Goal: Task Accomplishment & Management: Use online tool/utility

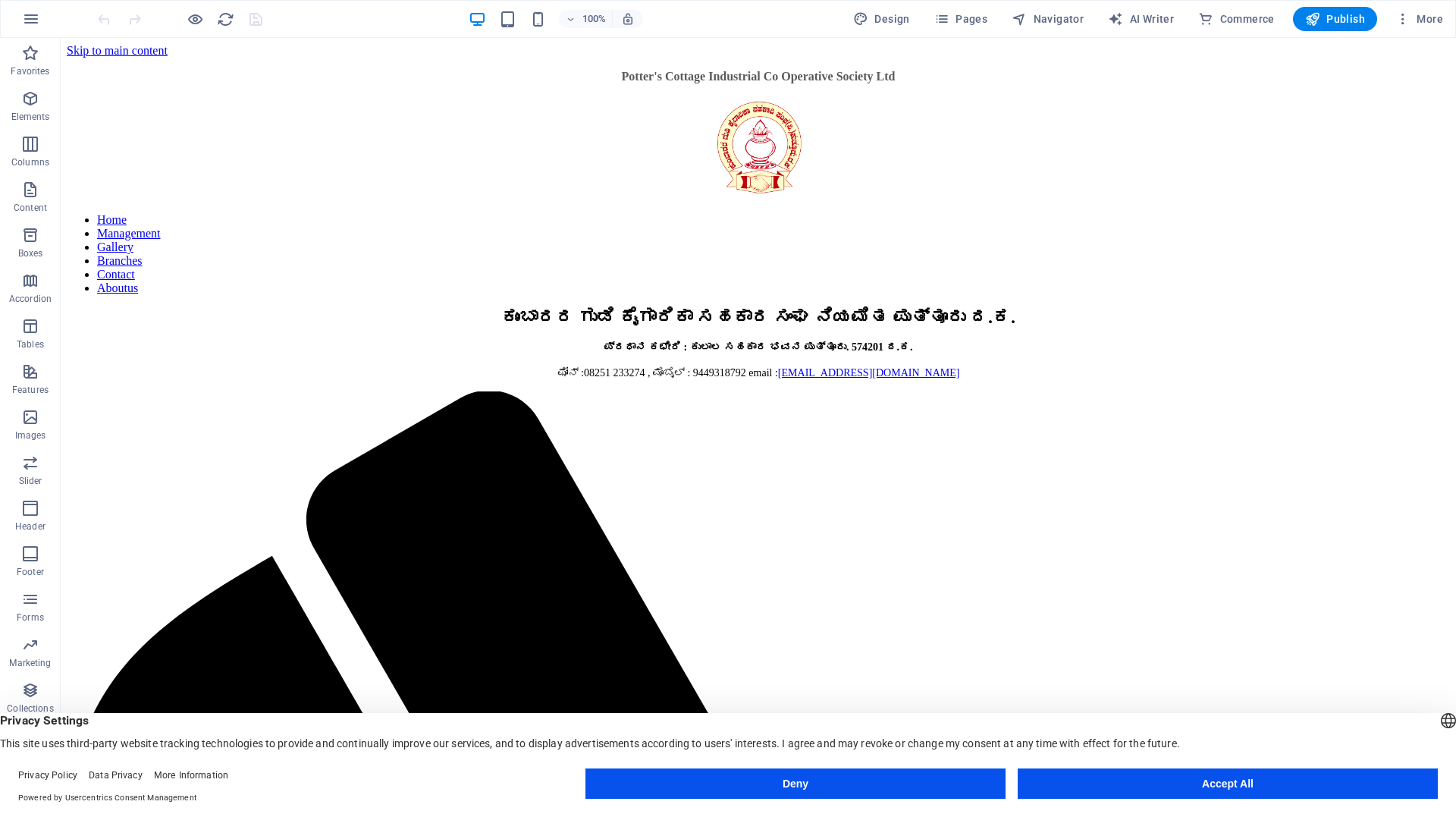
click at [1138, 788] on button "Accept All" at bounding box center [1228, 784] width 420 height 31
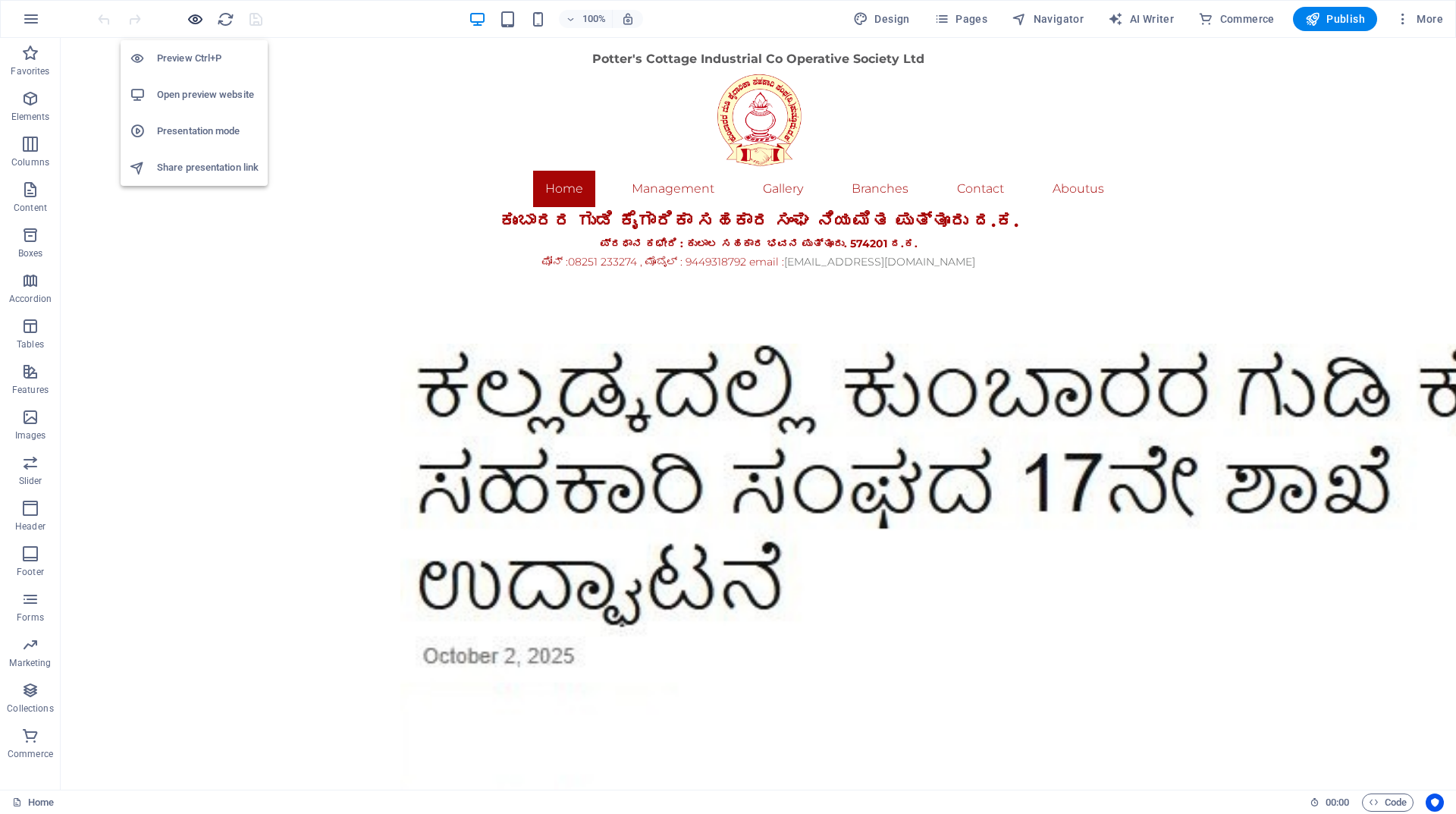
click at [197, 20] on icon "button" at bounding box center [195, 19] width 18 height 18
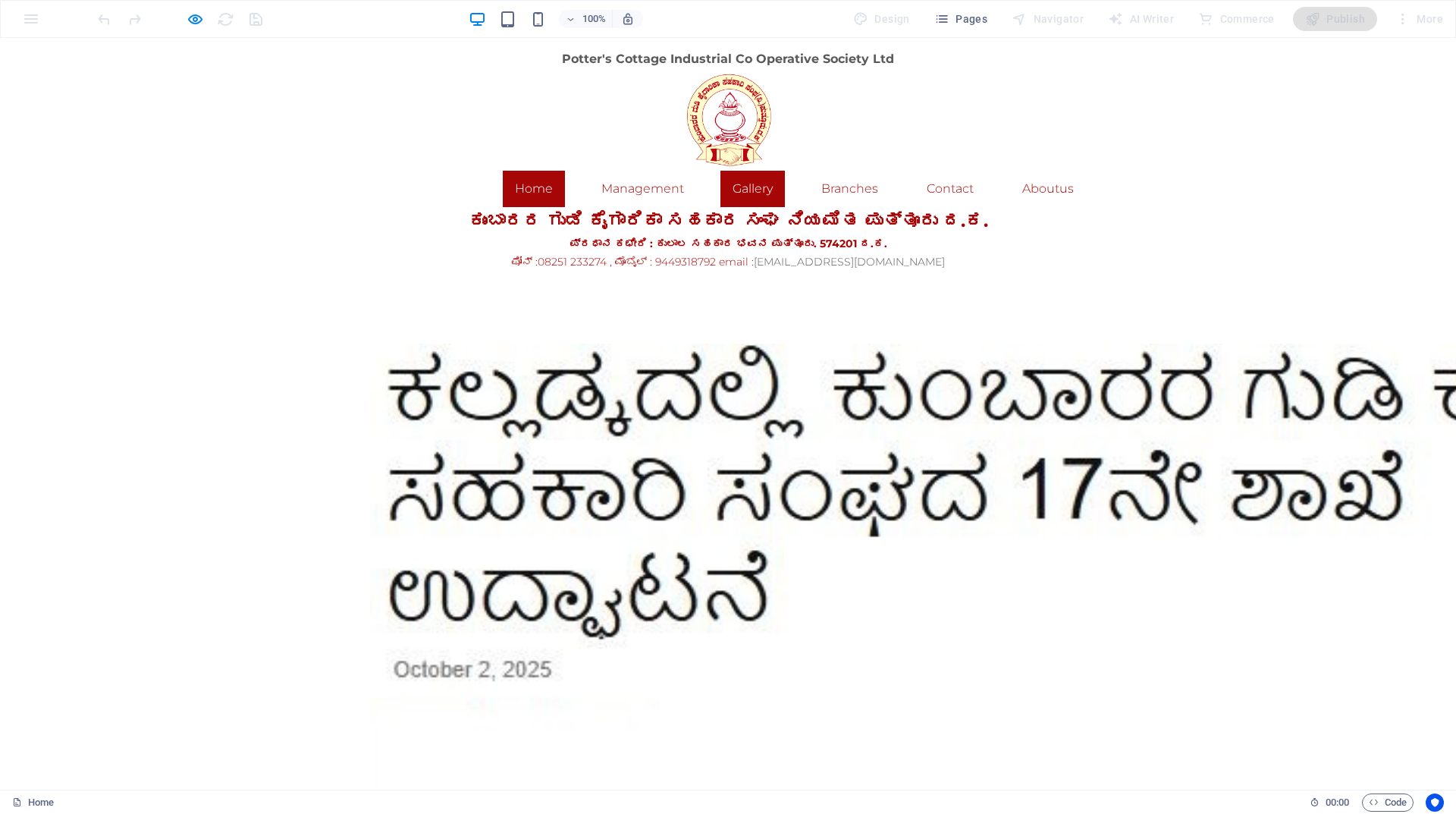
click at [751, 191] on link "Gallery" at bounding box center [753, 188] width 65 height 36
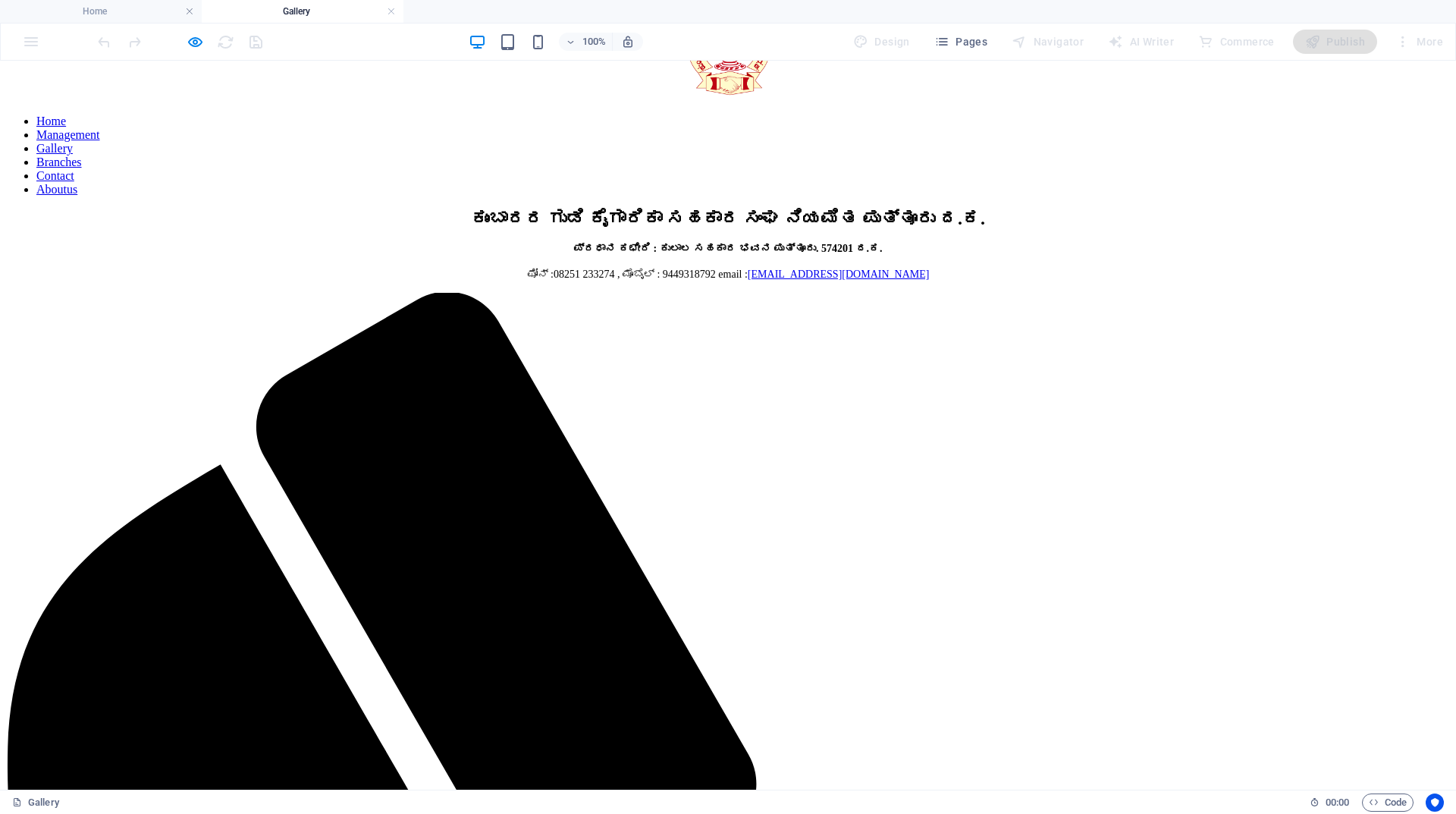
scroll to position [5, 0]
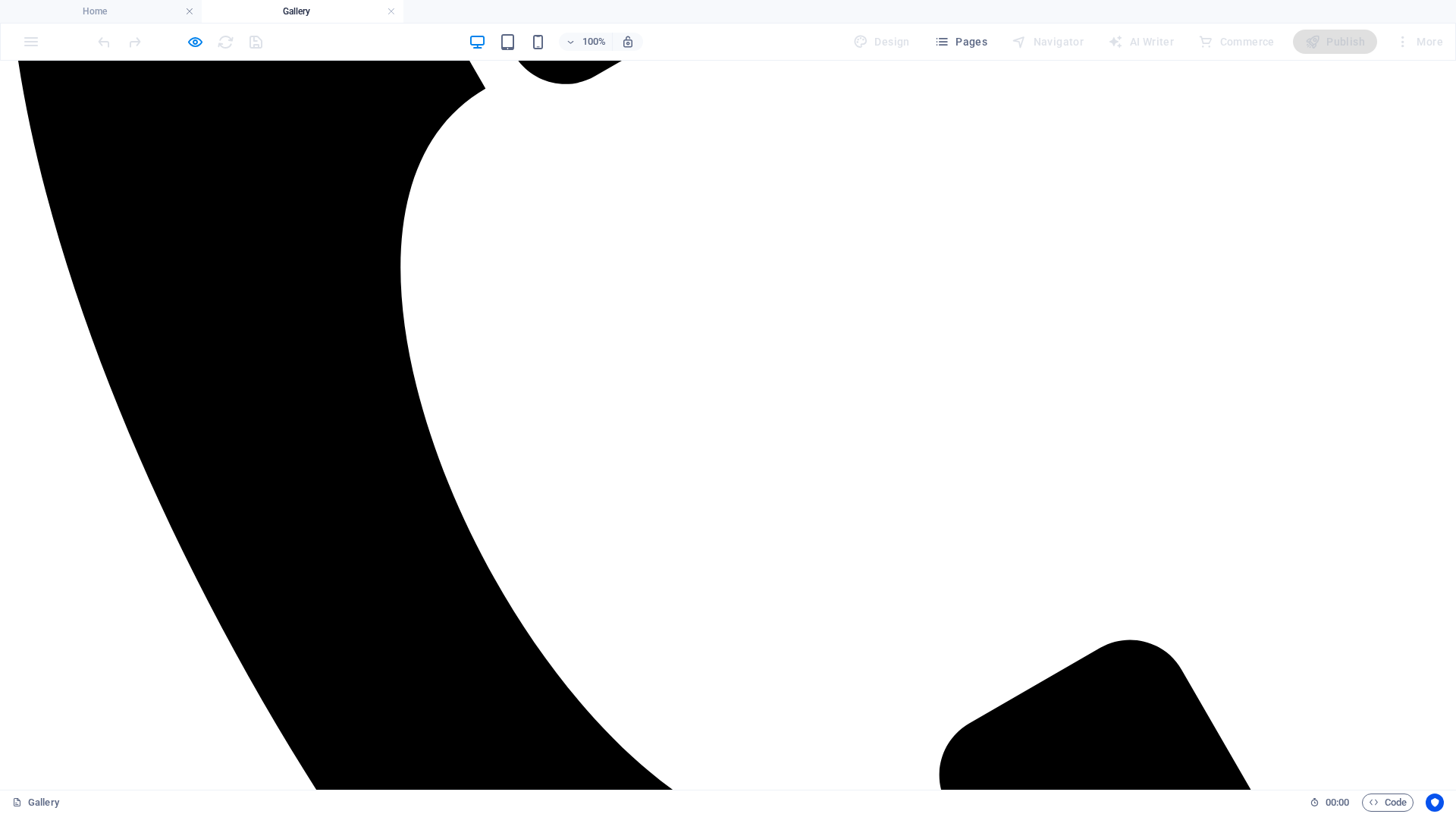
scroll to position [839, 0]
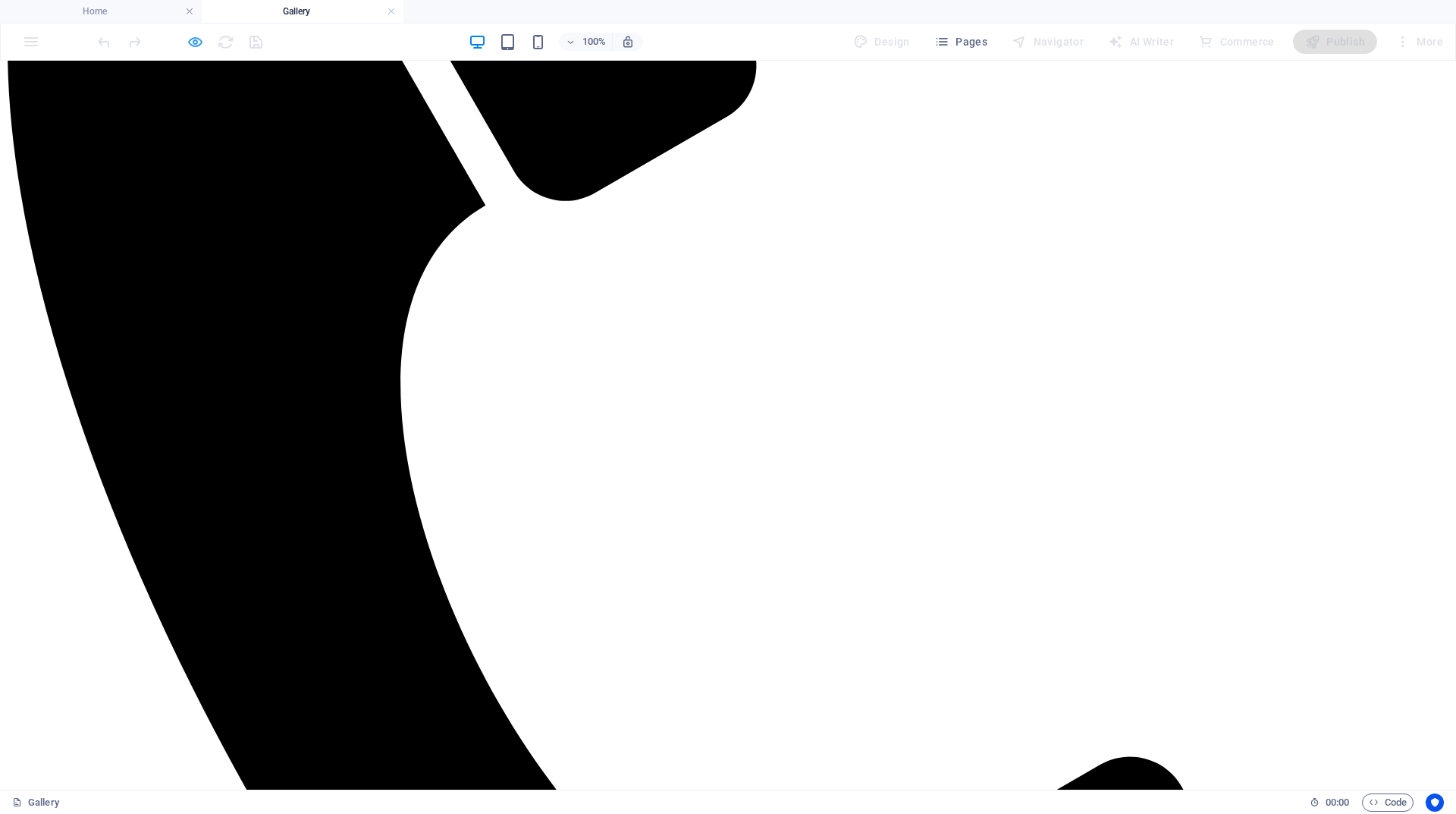
click at [201, 44] on icon "button" at bounding box center [195, 41] width 18 height 18
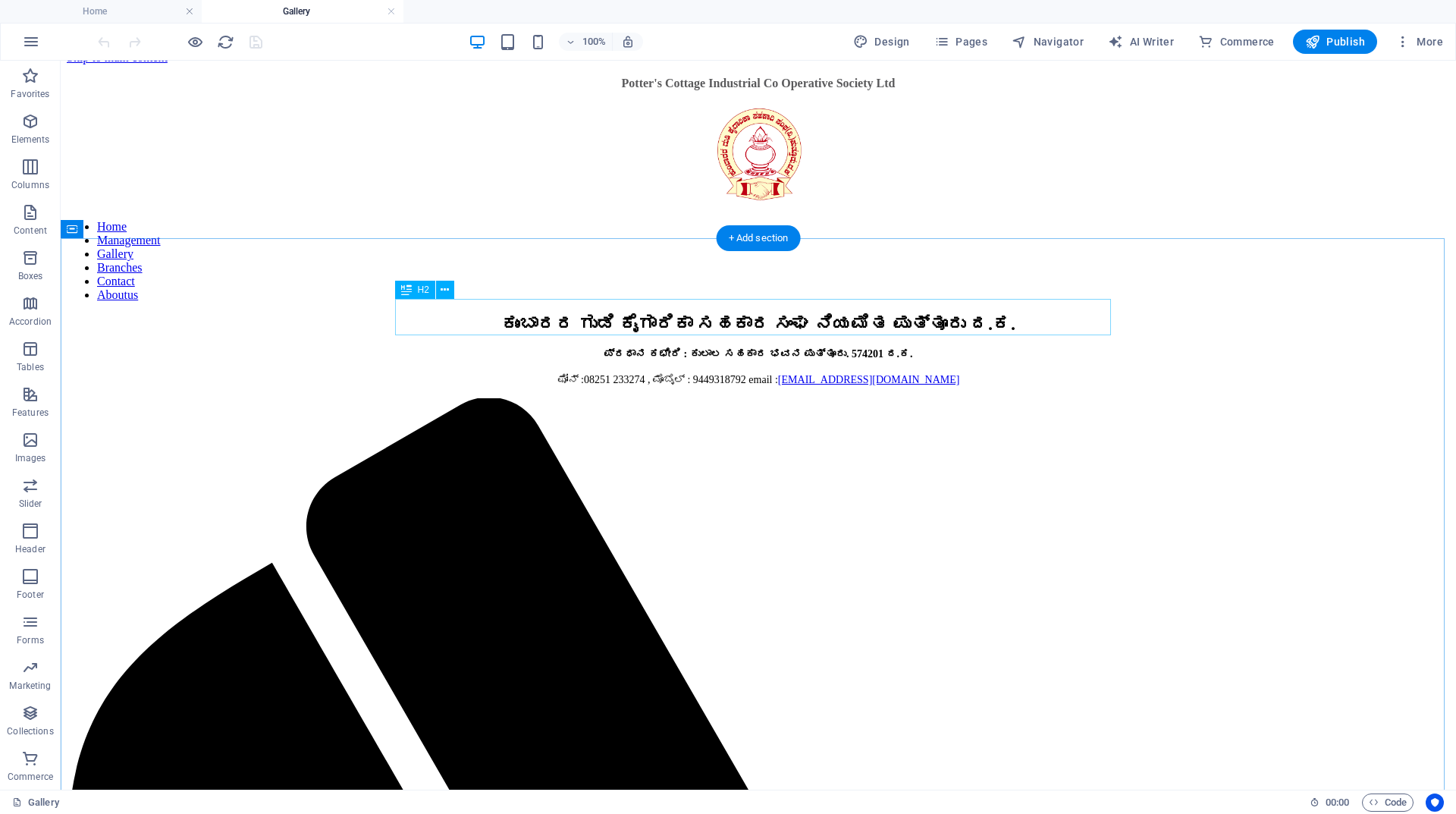
scroll to position [2, 0]
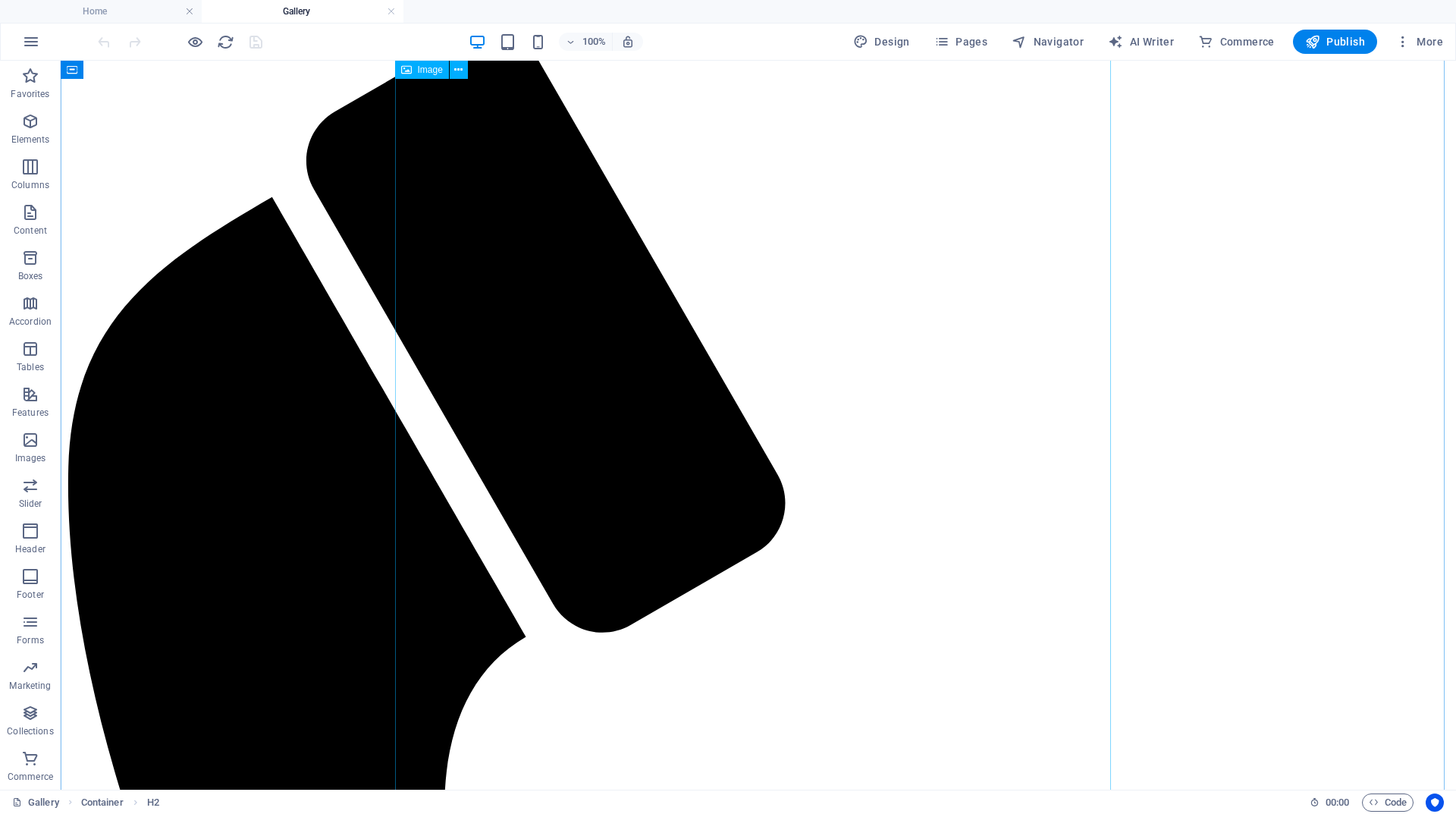
scroll to position [761, 0]
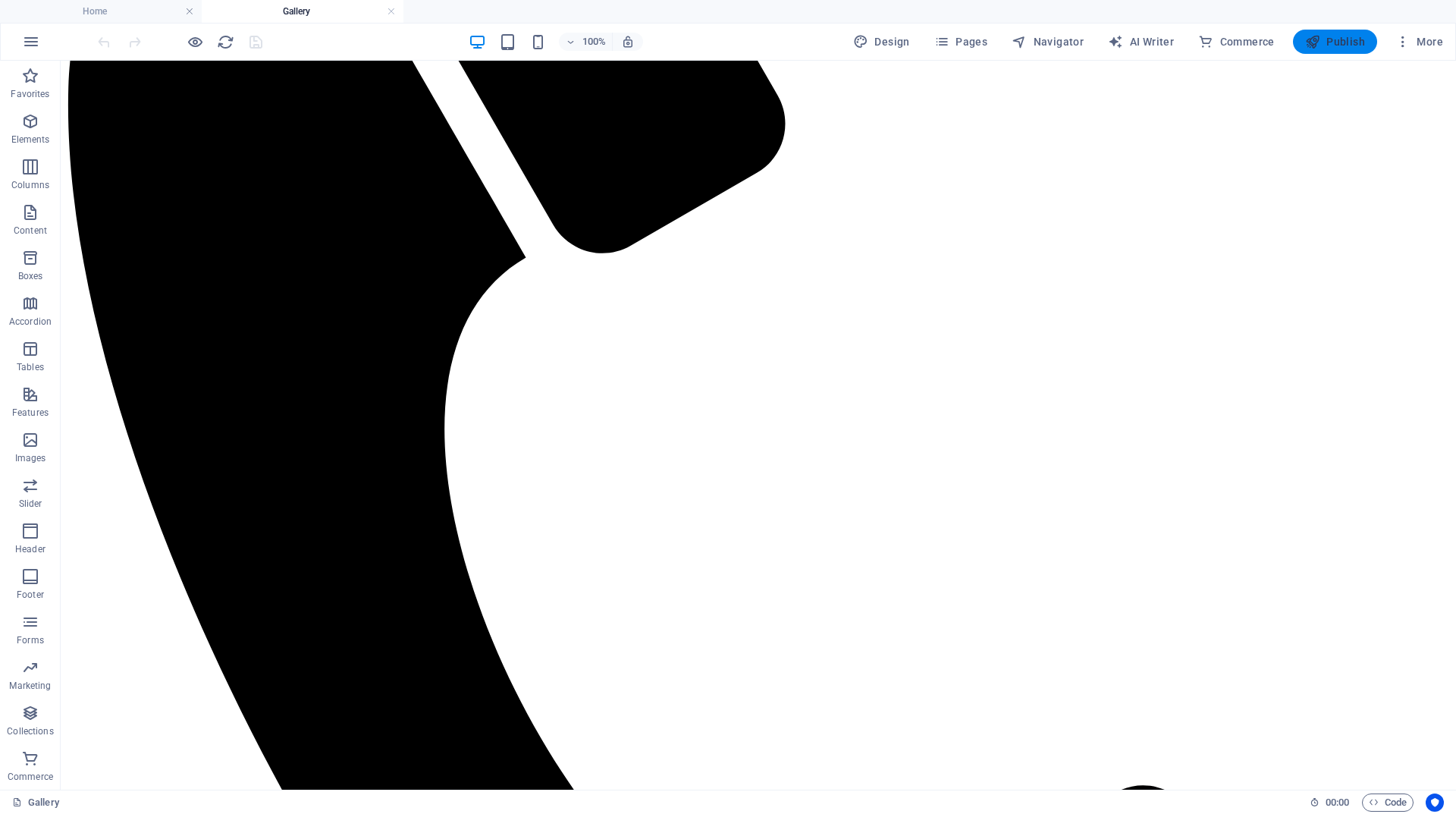
click at [1353, 41] on span "Publish" at bounding box center [1335, 41] width 60 height 15
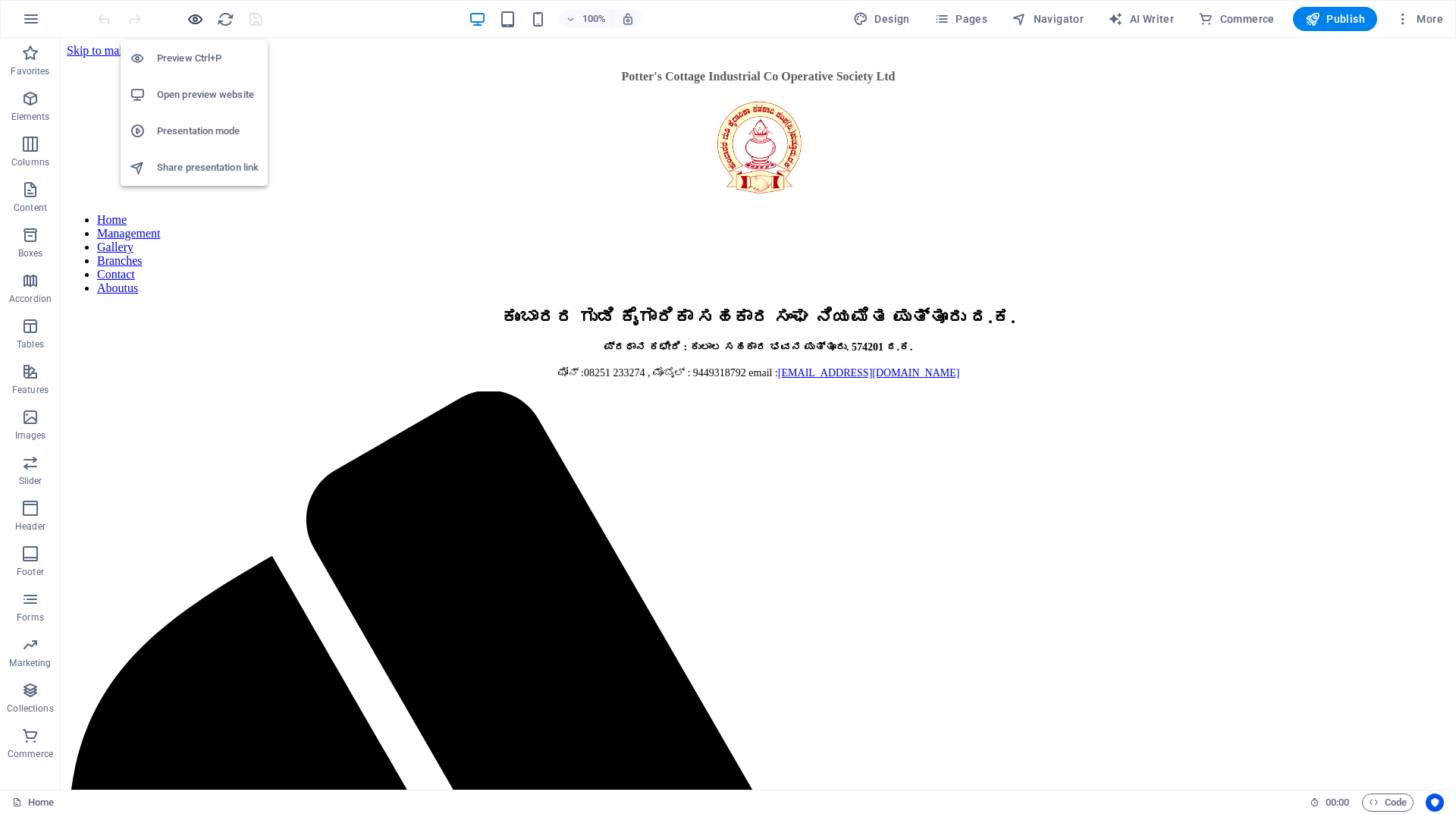
click at [194, 18] on icon "button" at bounding box center [195, 19] width 18 height 18
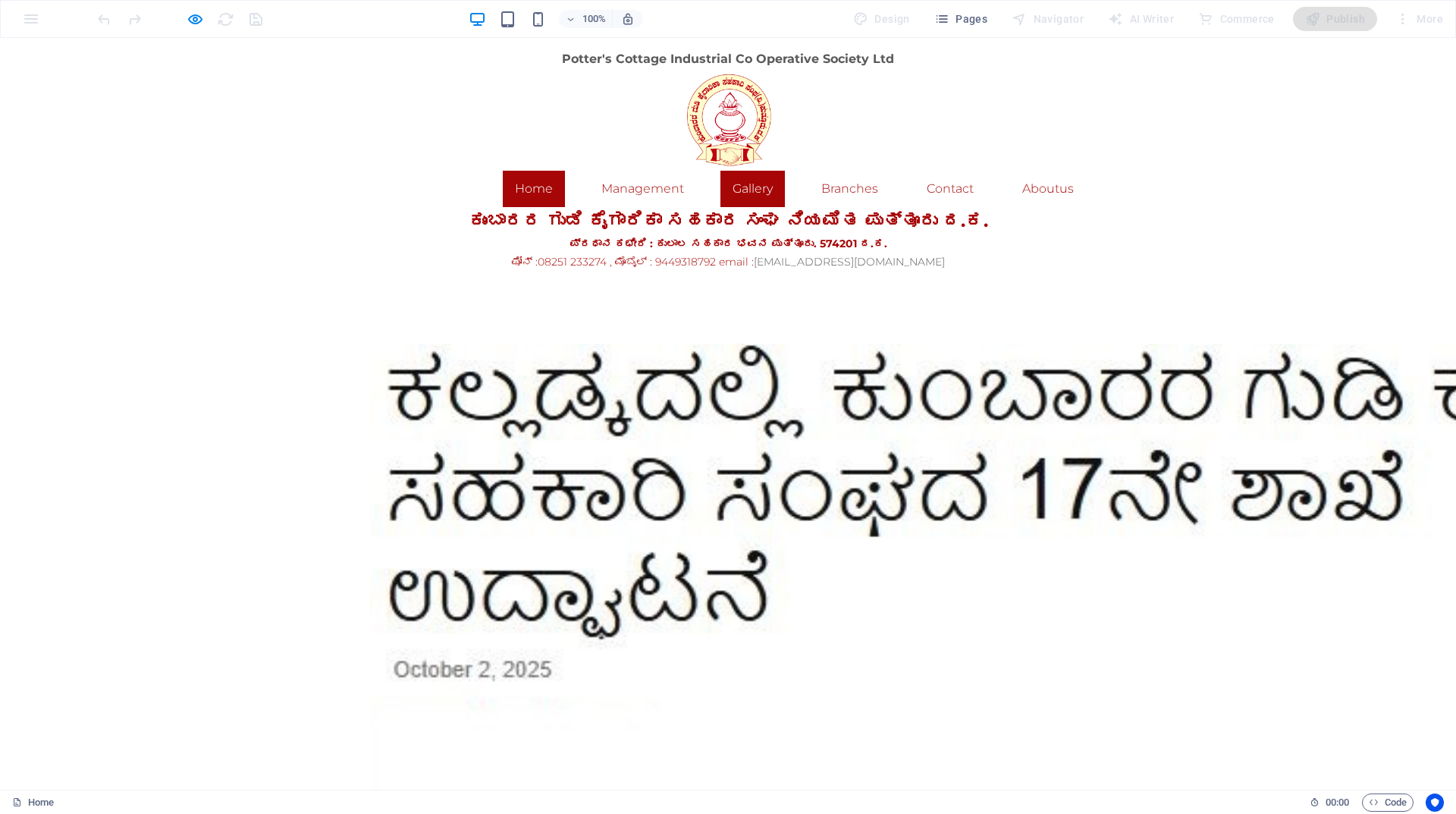
click at [745, 189] on link "Gallery" at bounding box center [753, 188] width 65 height 36
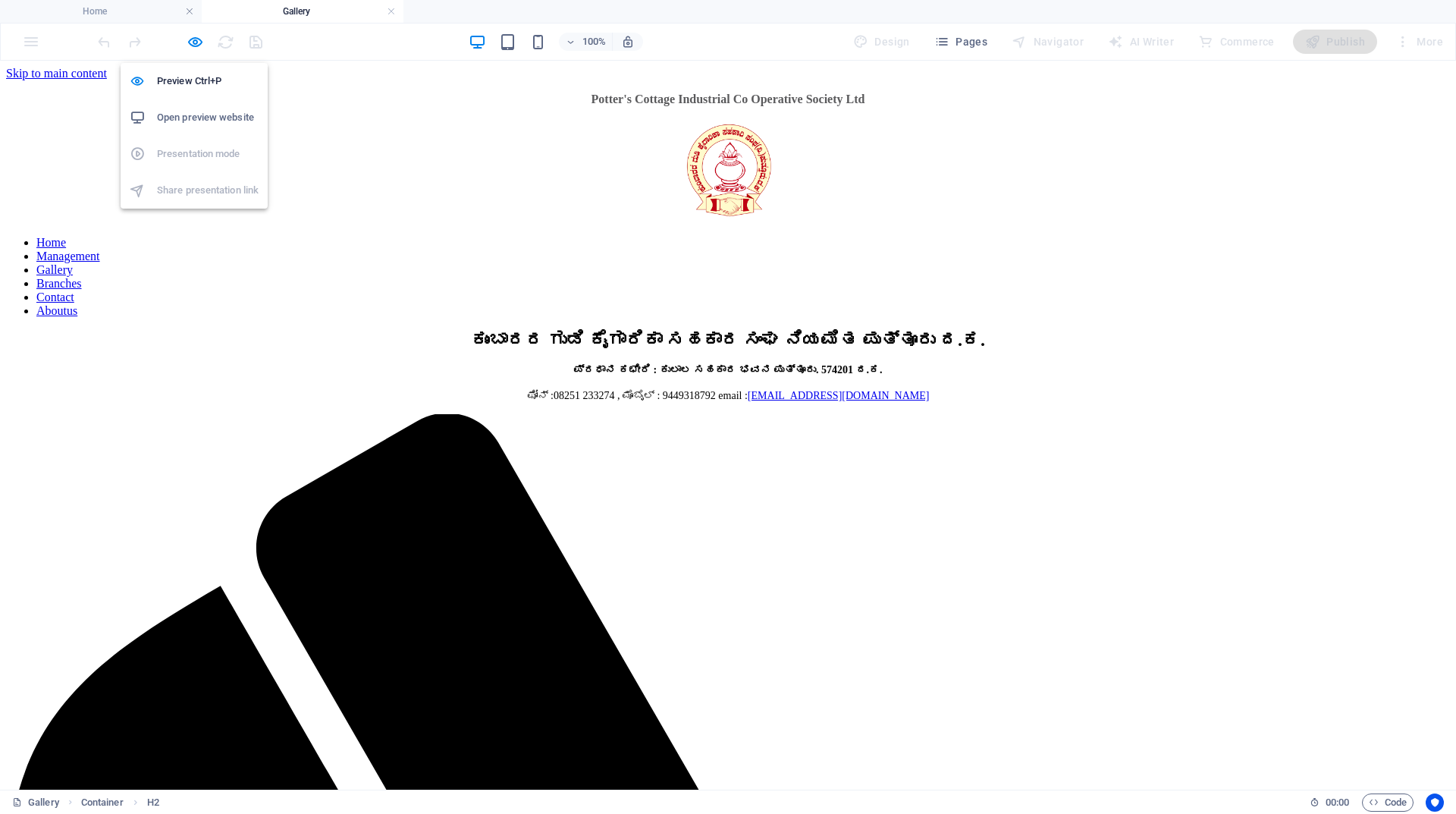
drag, startPoint x: 197, startPoint y: 40, endPoint x: 224, endPoint y: 44, distance: 27.3
click at [197, 40] on icon "button" at bounding box center [195, 41] width 18 height 18
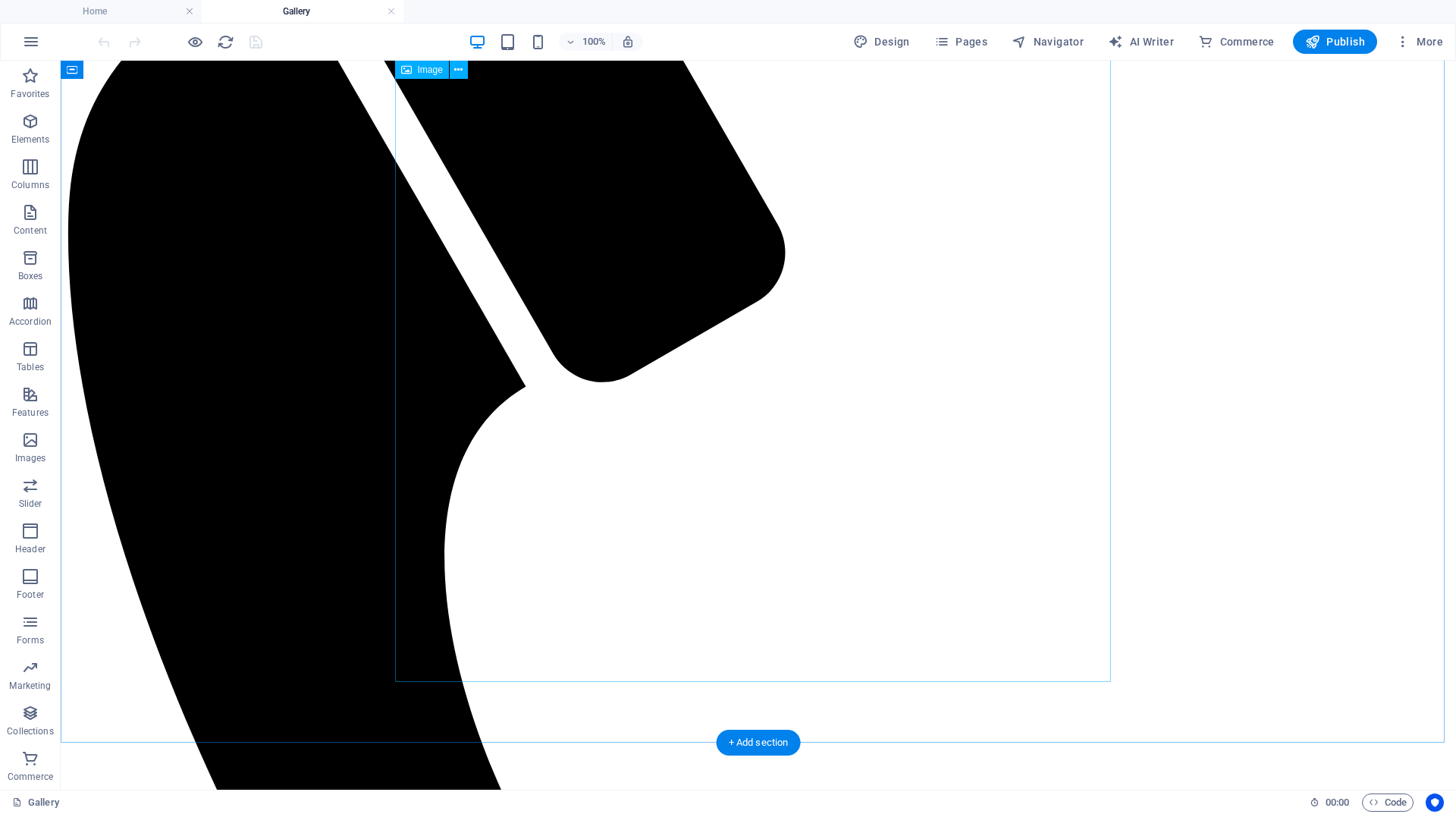
scroll to position [759, 0]
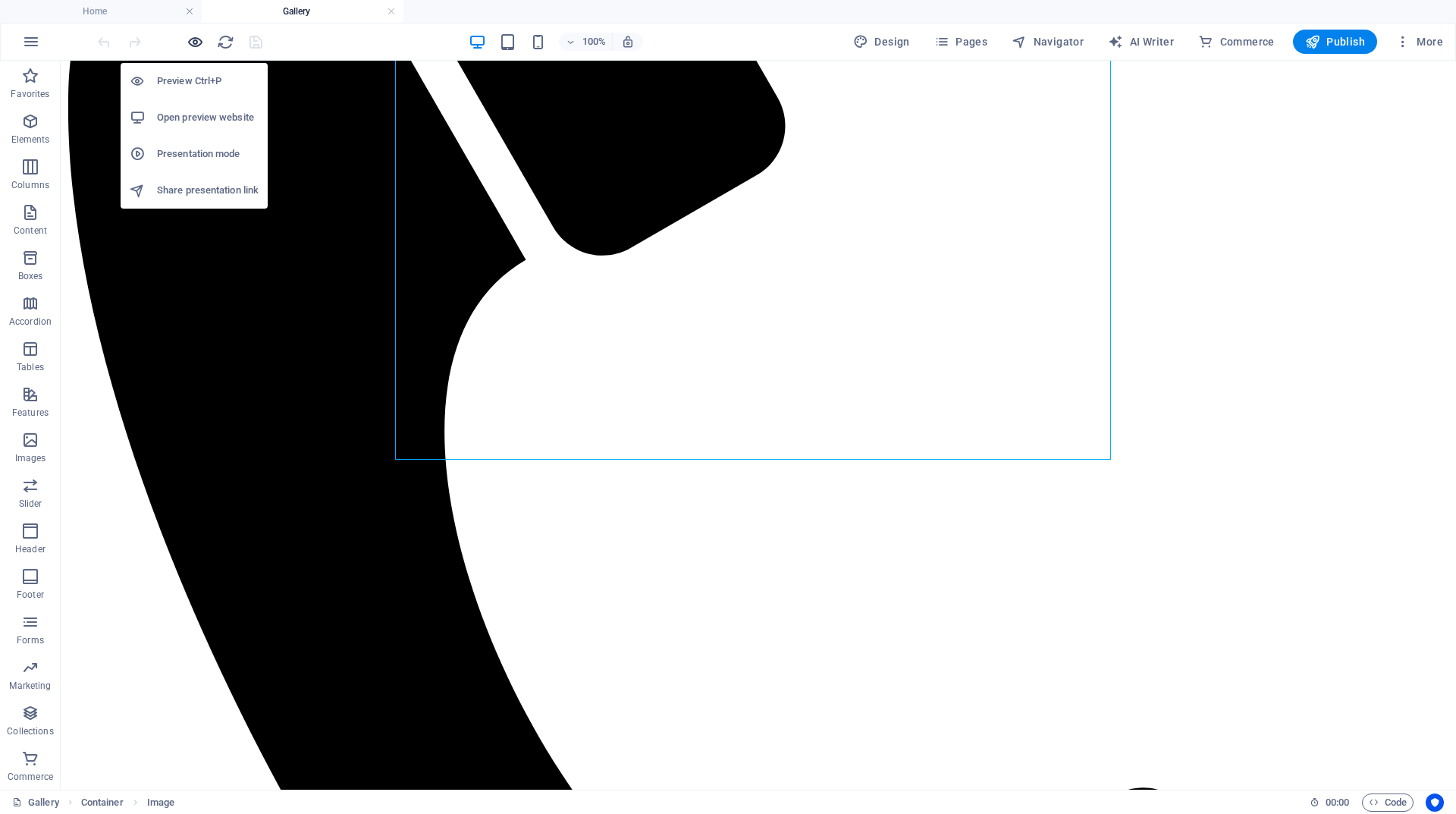
click at [193, 37] on icon "button" at bounding box center [195, 41] width 18 height 18
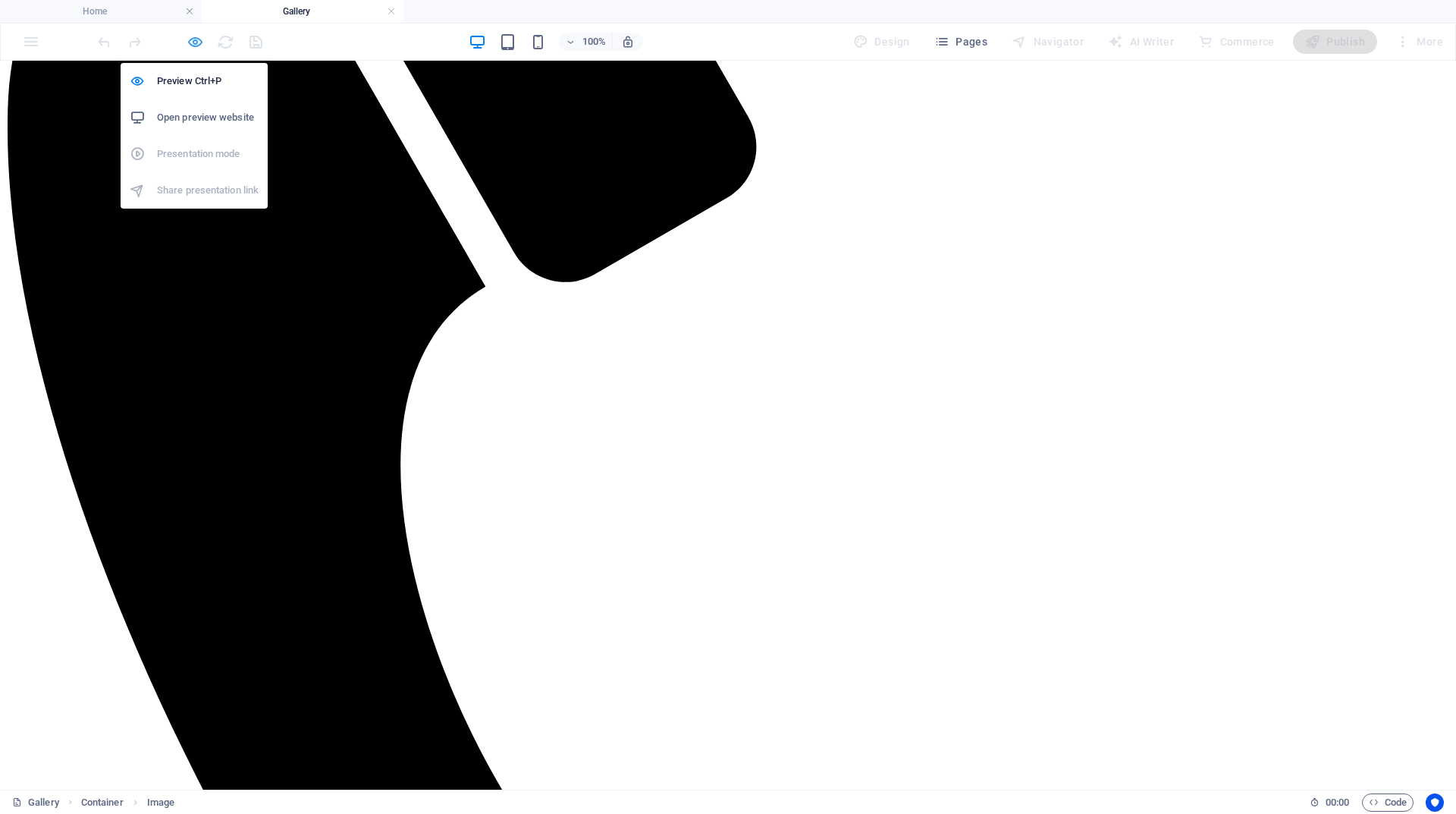
click at [198, 40] on icon "button" at bounding box center [195, 41] width 18 height 18
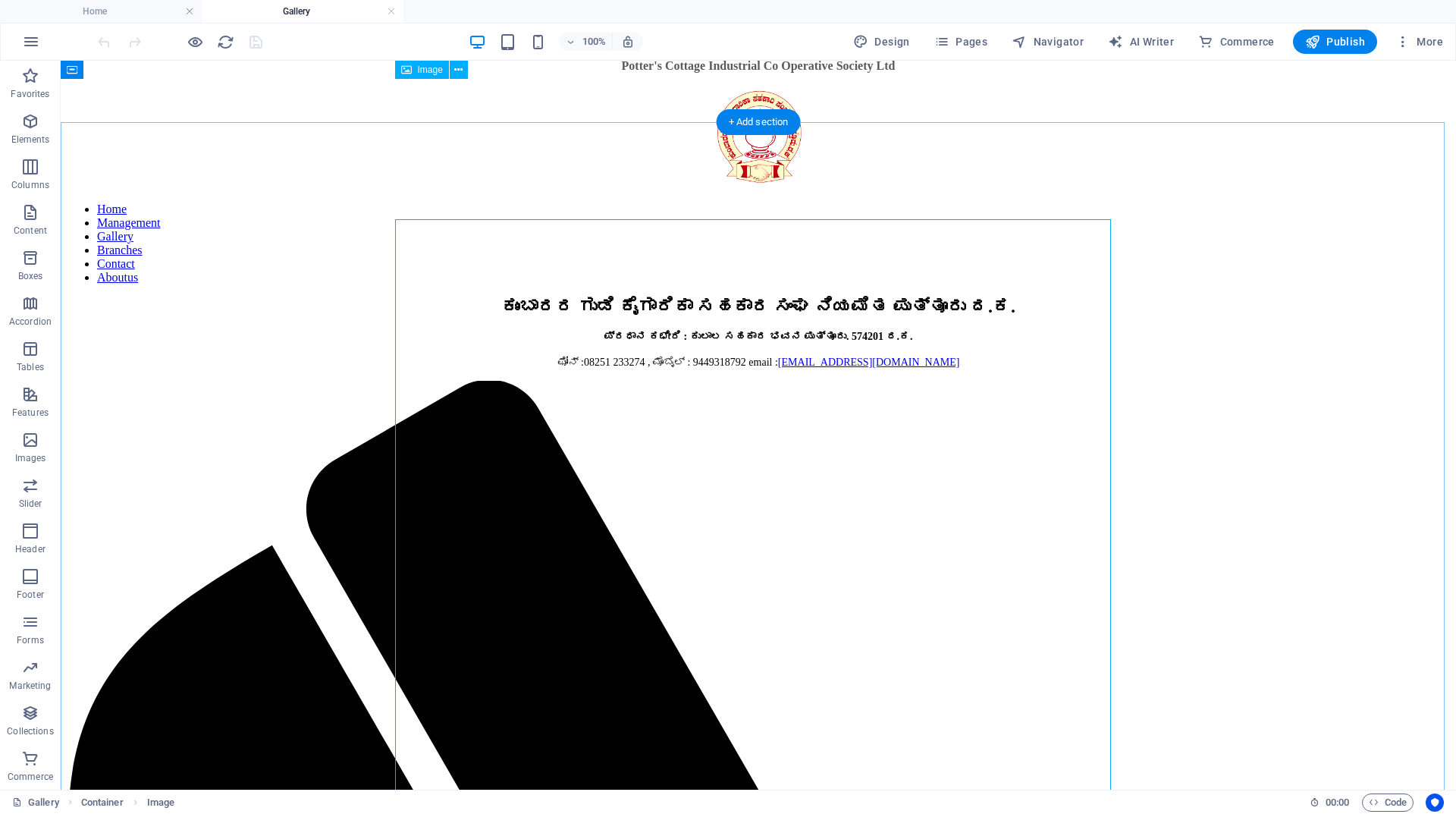
scroll to position [2, 0]
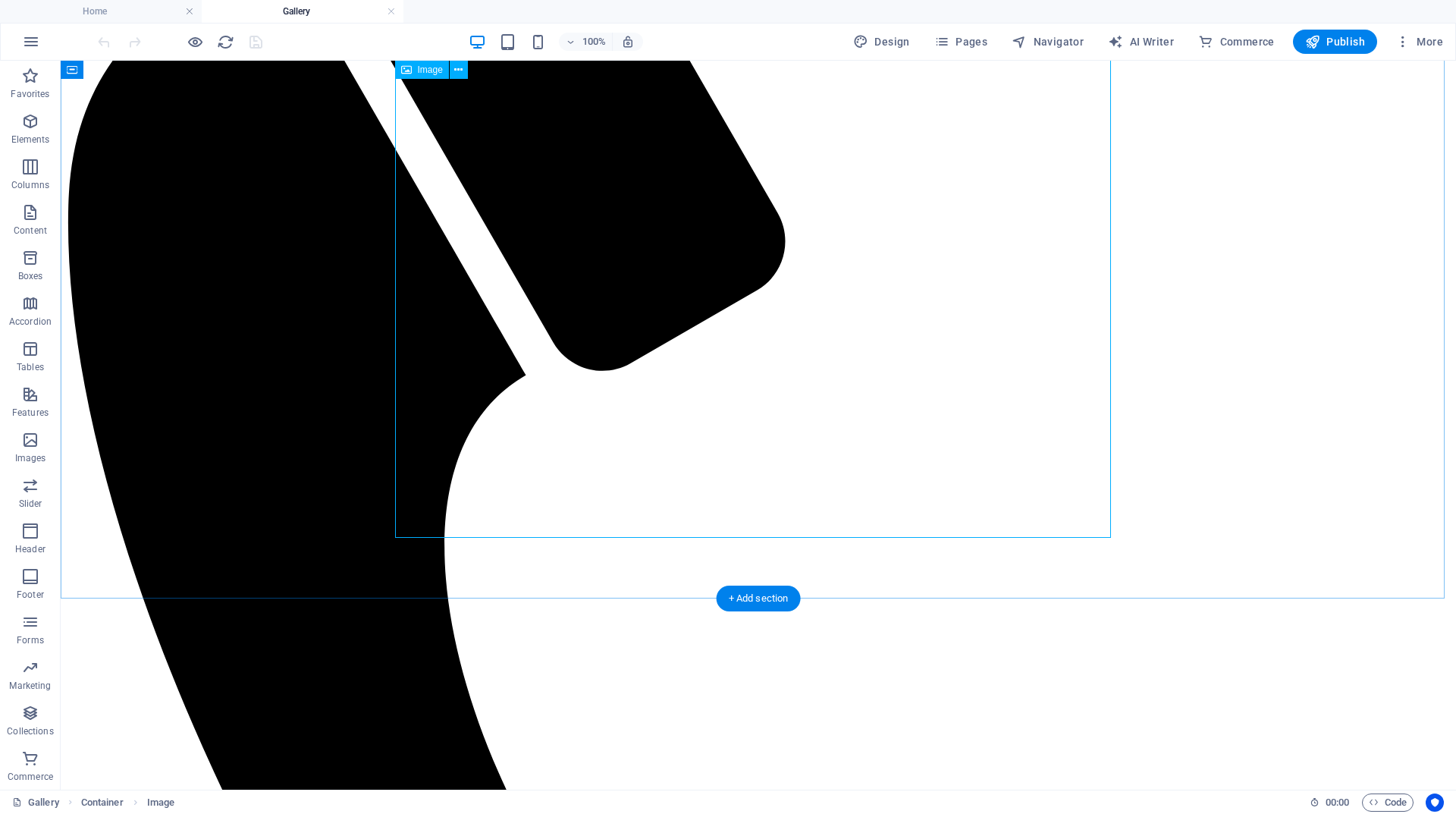
scroll to position [609, 0]
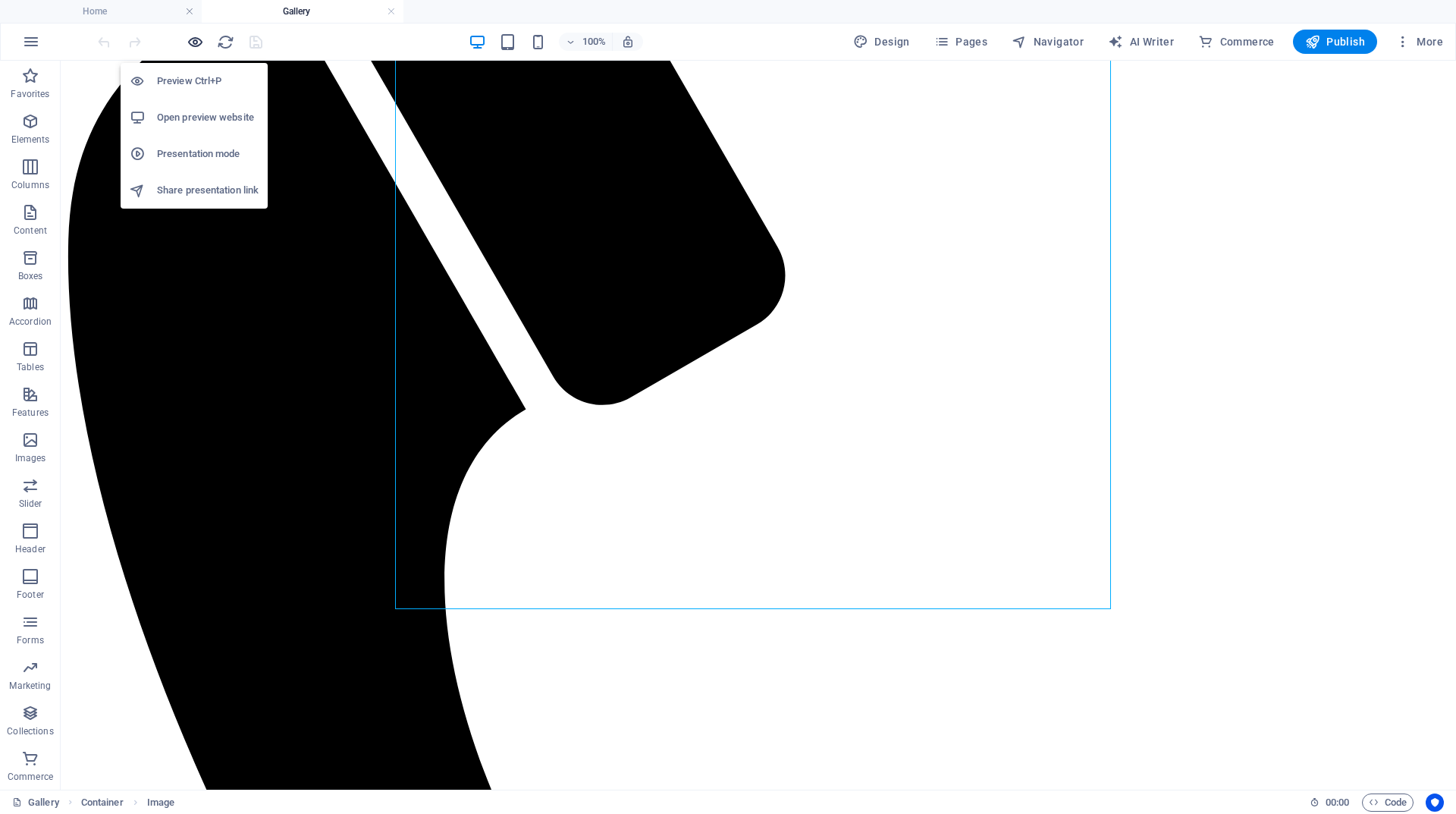
click at [194, 35] on icon "button" at bounding box center [195, 41] width 18 height 18
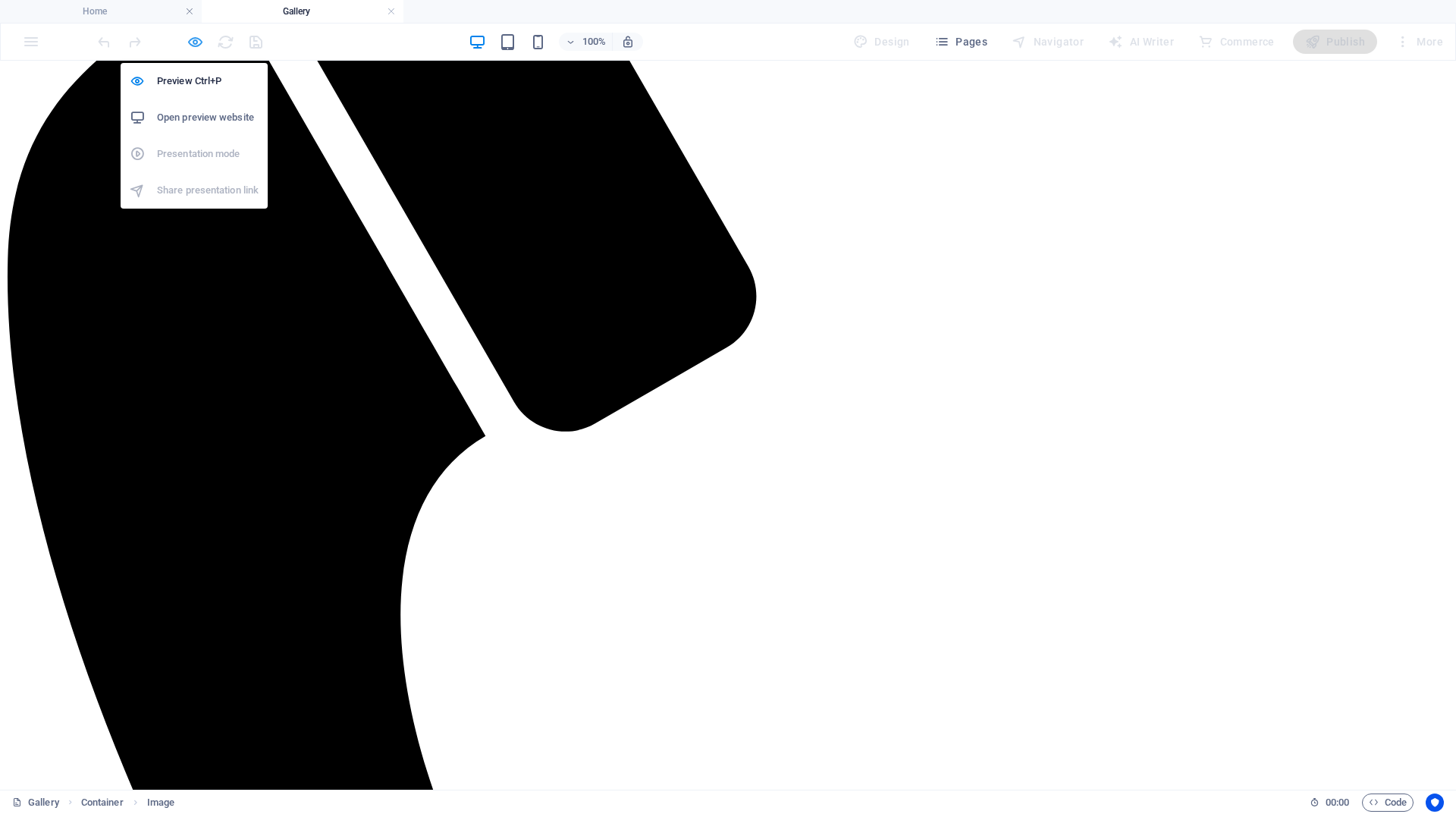
click at [194, 39] on icon "button" at bounding box center [195, 41] width 18 height 18
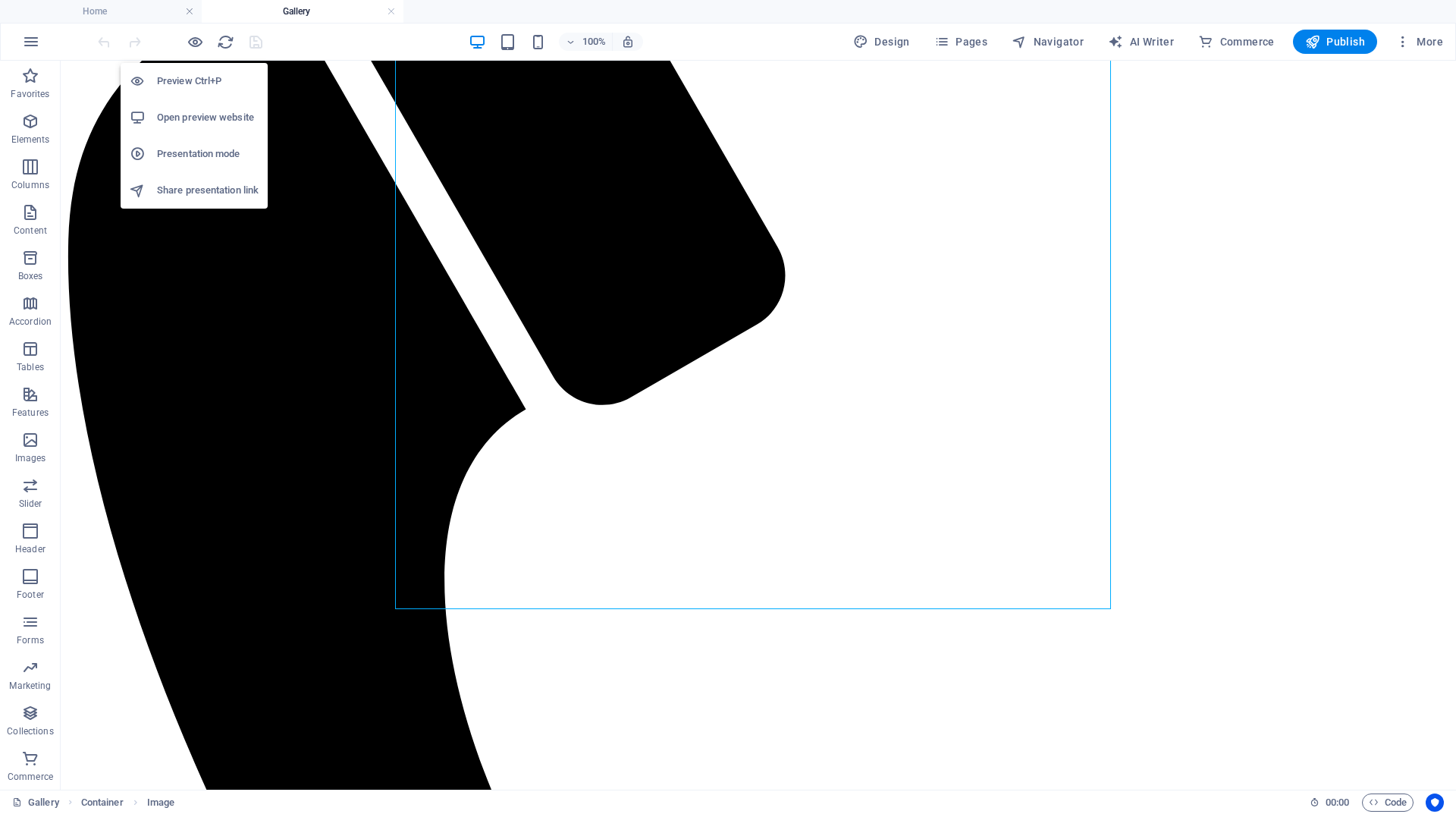
click at [206, 116] on h6 "Open preview website" at bounding box center [207, 117] width 101 height 18
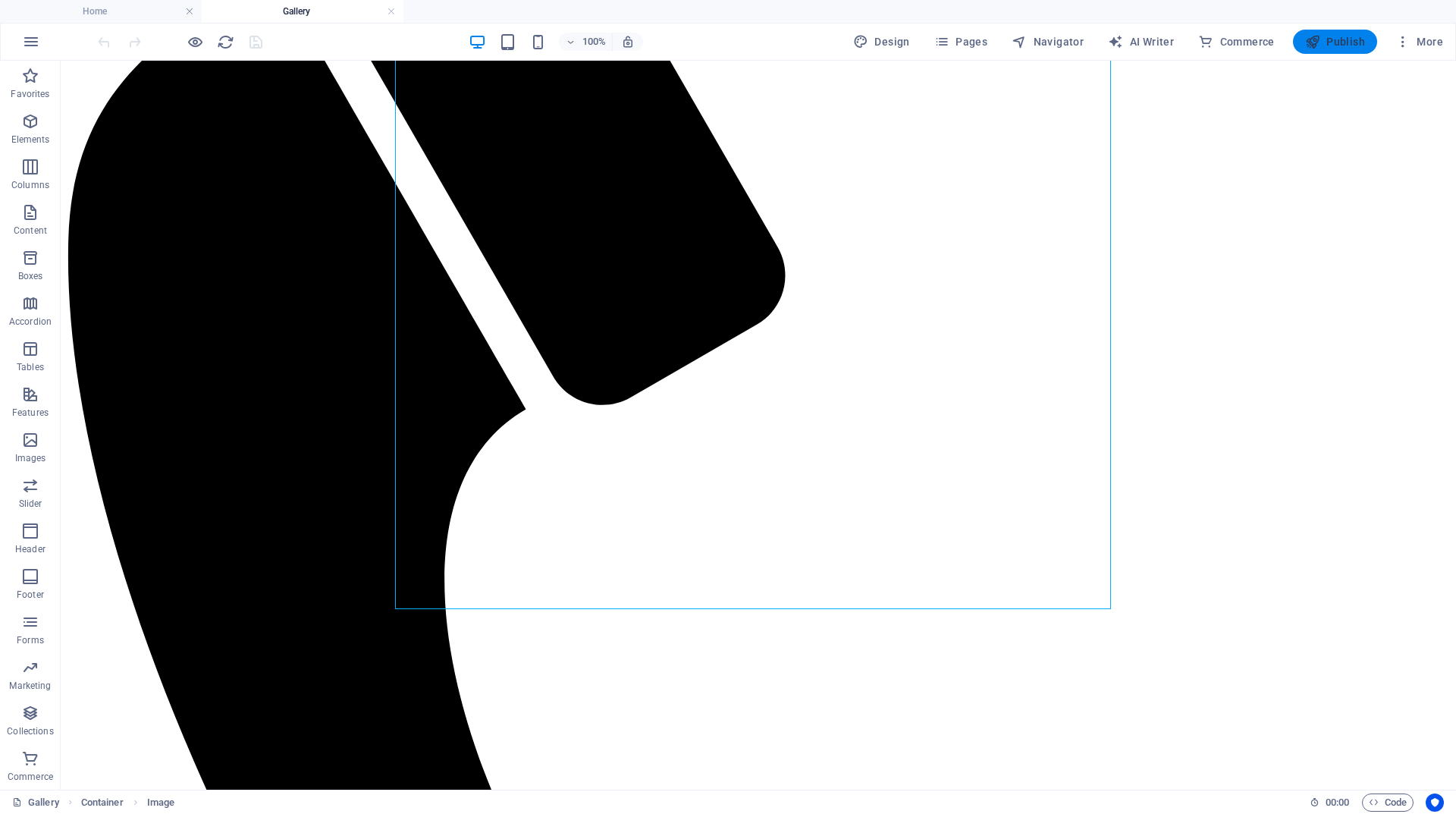
click at [1358, 41] on span "Publish" at bounding box center [1335, 41] width 60 height 15
